Goal: Find specific page/section: Find specific page/section

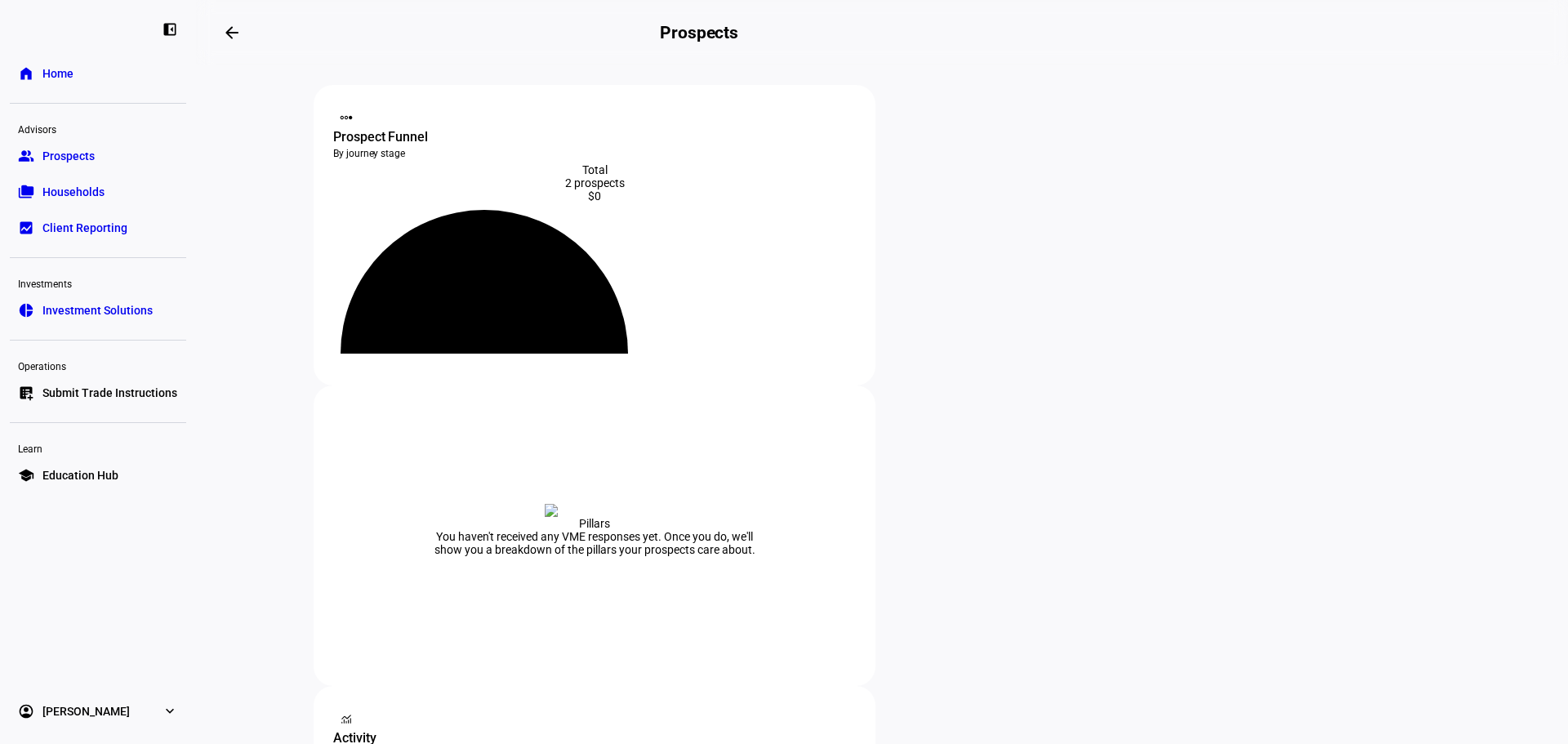
scroll to position [164, 0]
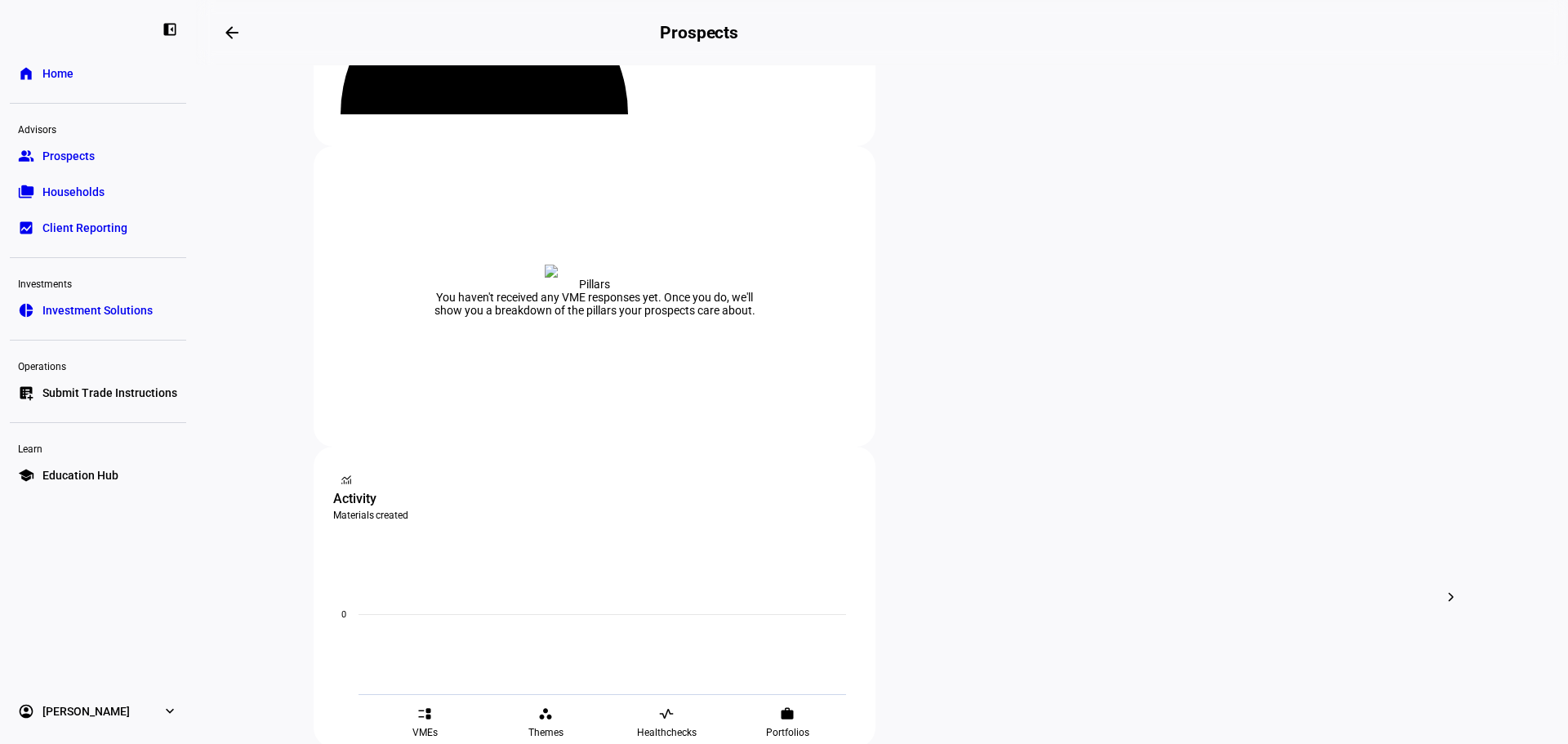
scroll to position [245, 0]
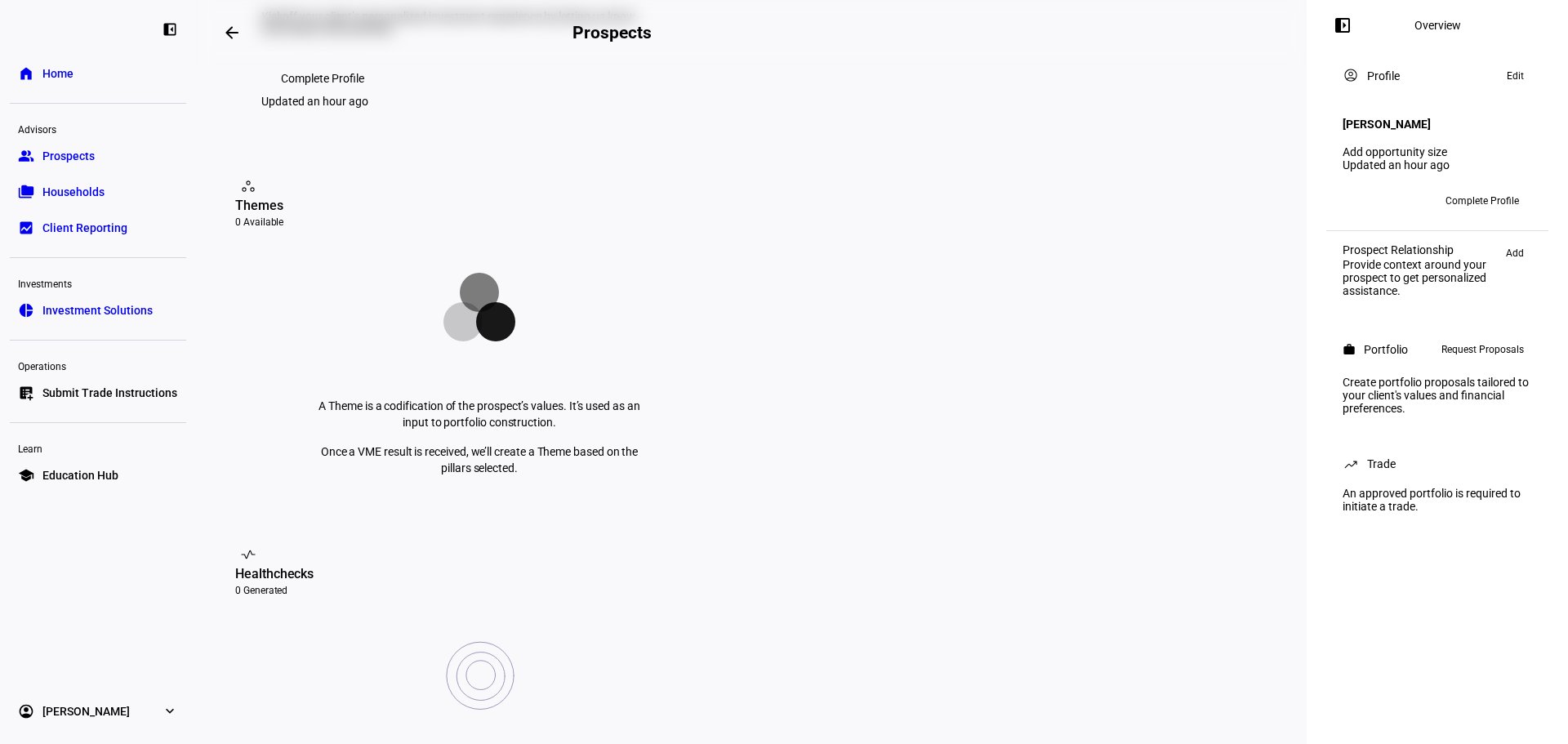
scroll to position [409, 0]
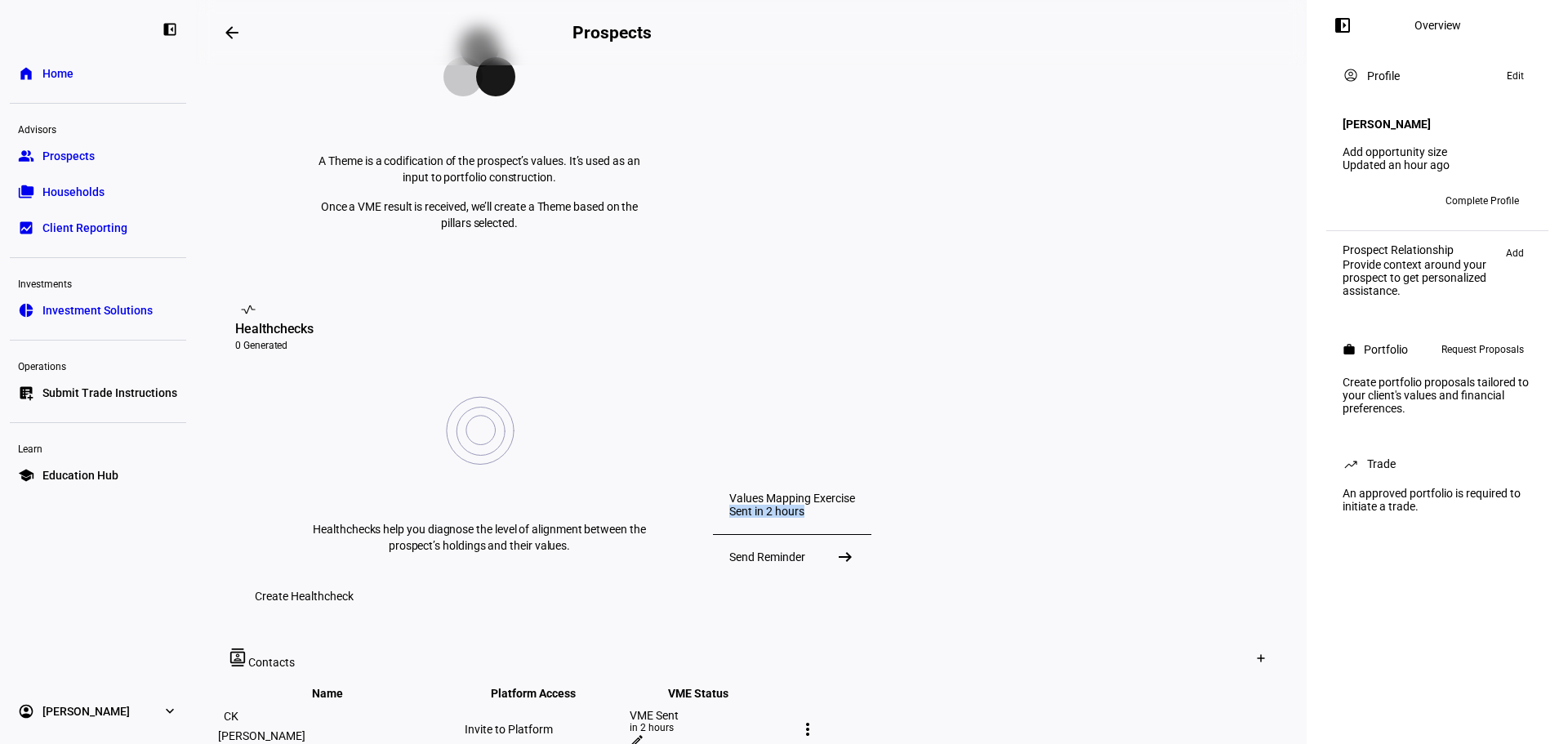
drag, startPoint x: 727, startPoint y: 513, endPoint x: 808, endPoint y: 516, distance: 81.1
click at [808, 516] on div "Sent in 2 hours" at bounding box center [793, 511] width 126 height 13
click at [644, 733] on mat-icon "edit" at bounding box center [637, 740] width 15 height 15
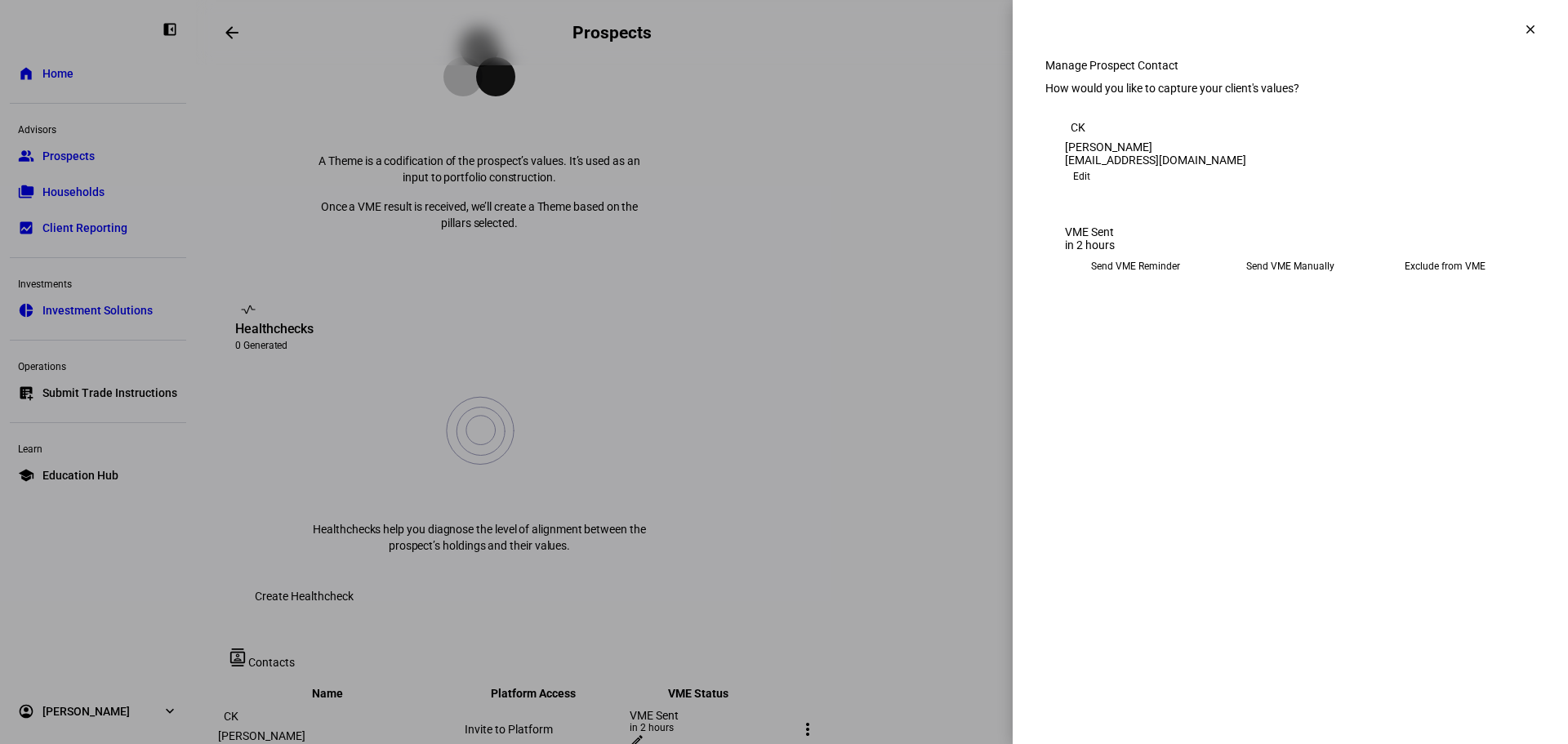
click at [1540, 34] on span at bounding box center [1530, 29] width 39 height 39
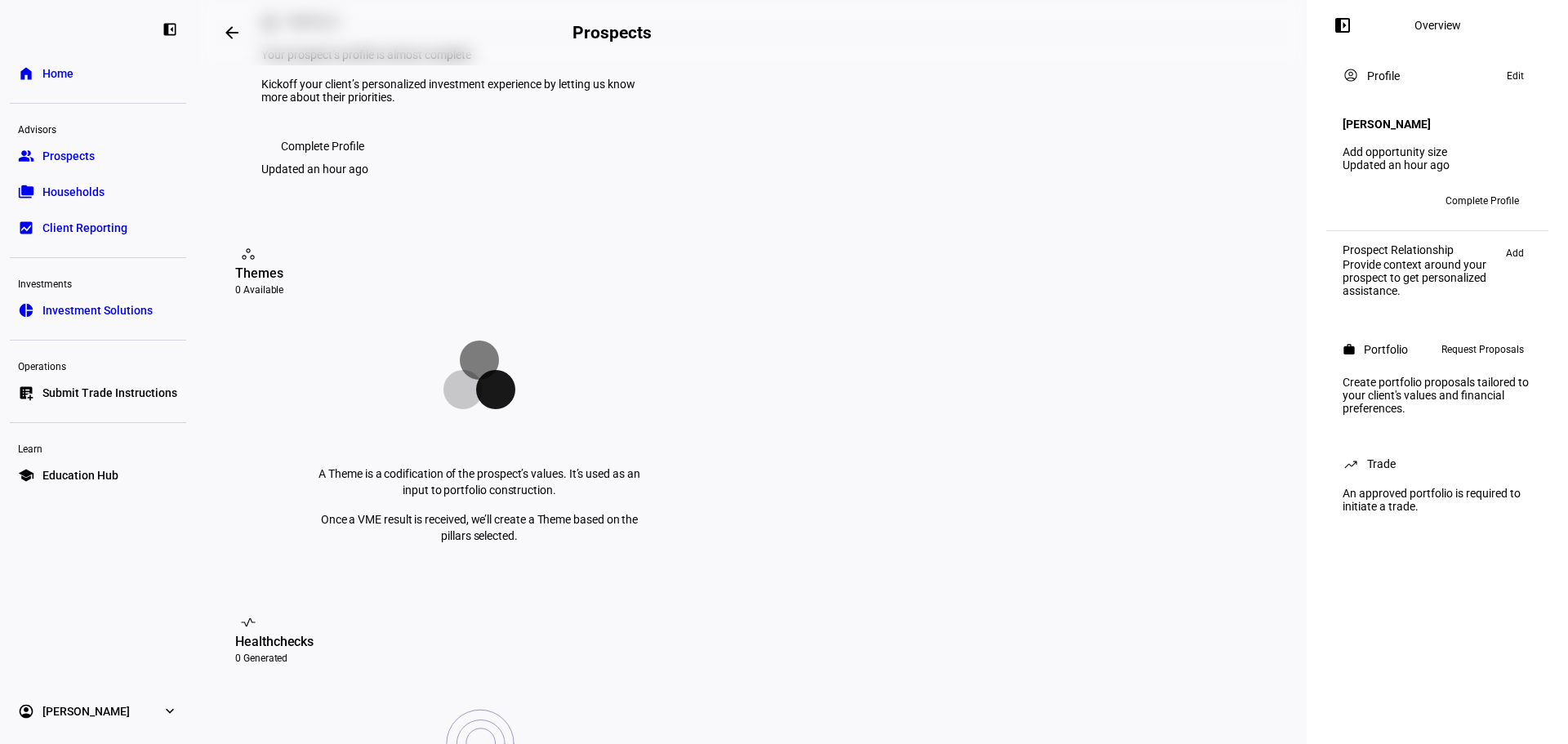
scroll to position [81, 0]
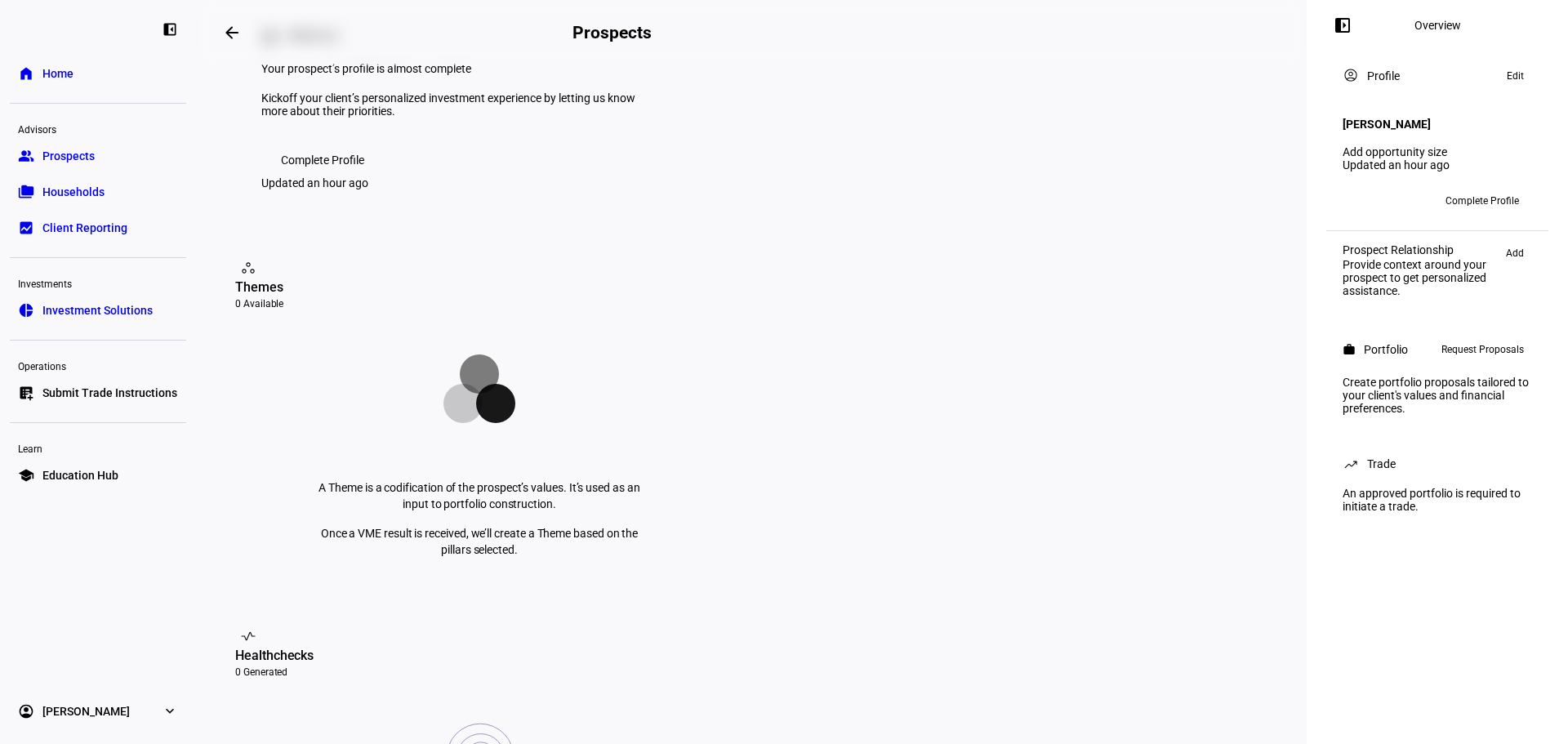
click at [106, 71] on link "home Home" at bounding box center [98, 73] width 177 height 32
